Goal: Find contact information: Find contact information

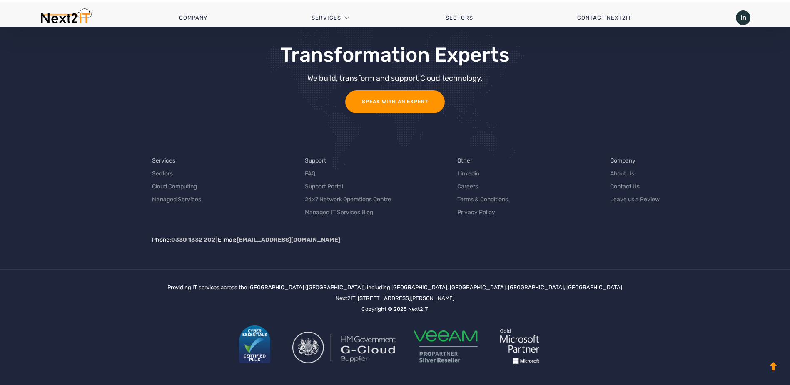
scroll to position [2630, 0]
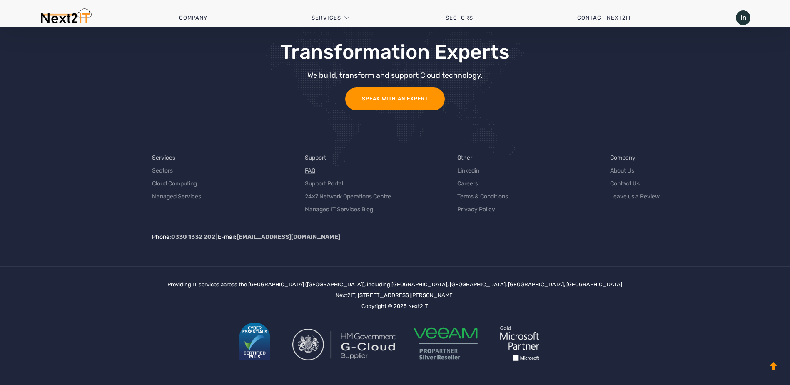
click at [309, 172] on link "FAQ" at bounding box center [310, 170] width 10 height 9
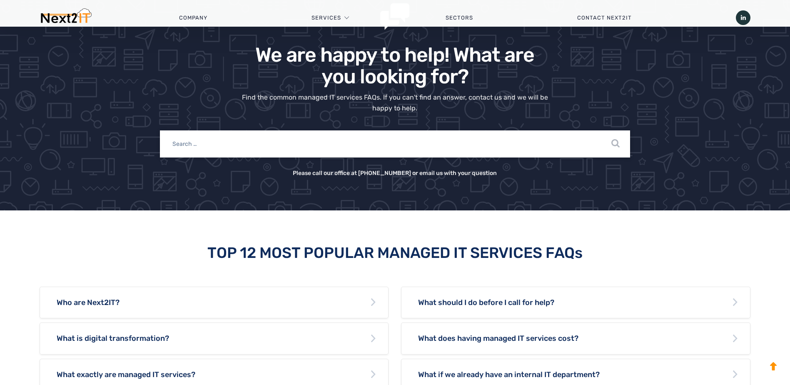
scroll to position [222, 0]
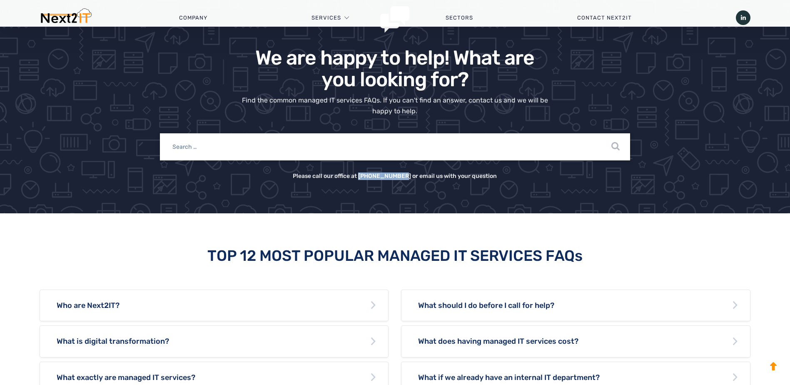
drag, startPoint x: 365, startPoint y: 175, endPoint x: 405, endPoint y: 175, distance: 39.5
click at [405, 175] on h3 "Please call our office at [PHONE_NUMBER] or email us with your question" at bounding box center [395, 176] width 470 height 7
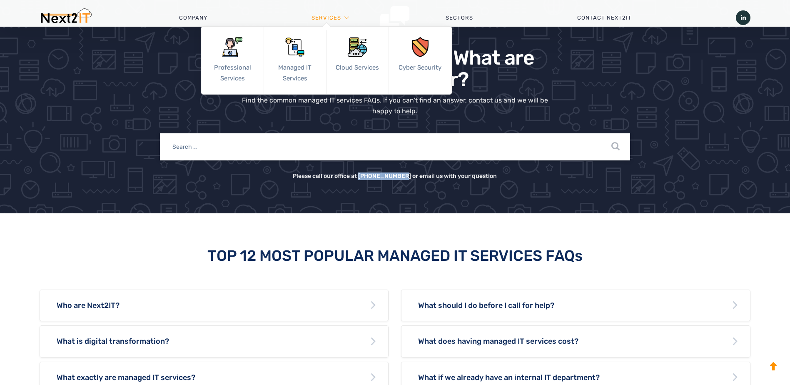
copy h3 "0330 133 2202"
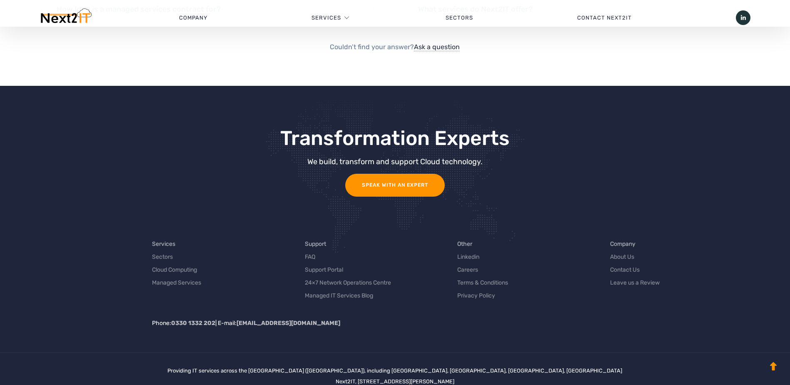
scroll to position [721, 0]
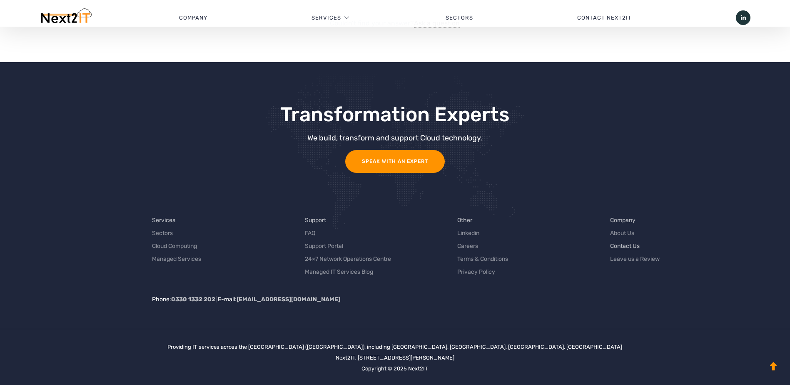
click at [619, 244] on link "Contact Us" at bounding box center [625, 245] width 30 height 9
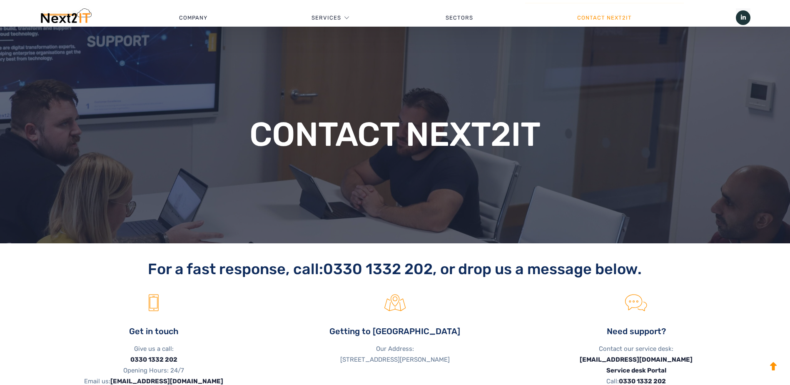
scroll to position [55, 0]
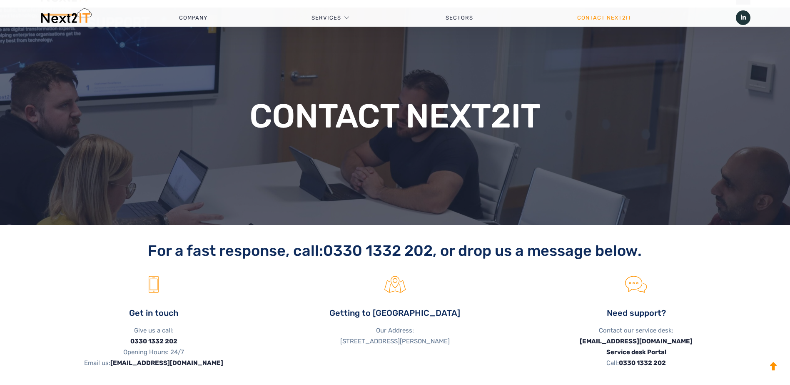
click at [130, 151] on div "Contact Next2IT" at bounding box center [395, 116] width 711 height 192
